Goal: Navigation & Orientation: Find specific page/section

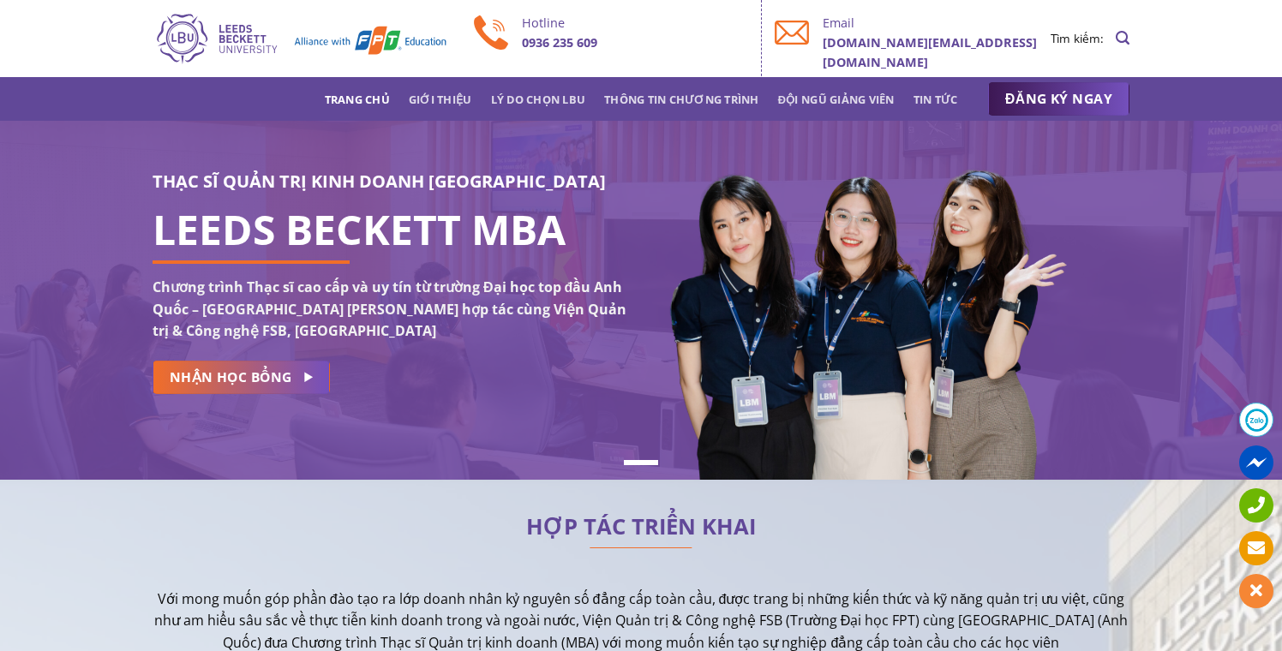
click at [367, 106] on link "Trang chủ" at bounding box center [357, 99] width 65 height 31
click at [346, 95] on link "Trang chủ" at bounding box center [357, 99] width 65 height 31
